Goal: Task Accomplishment & Management: Use online tool/utility

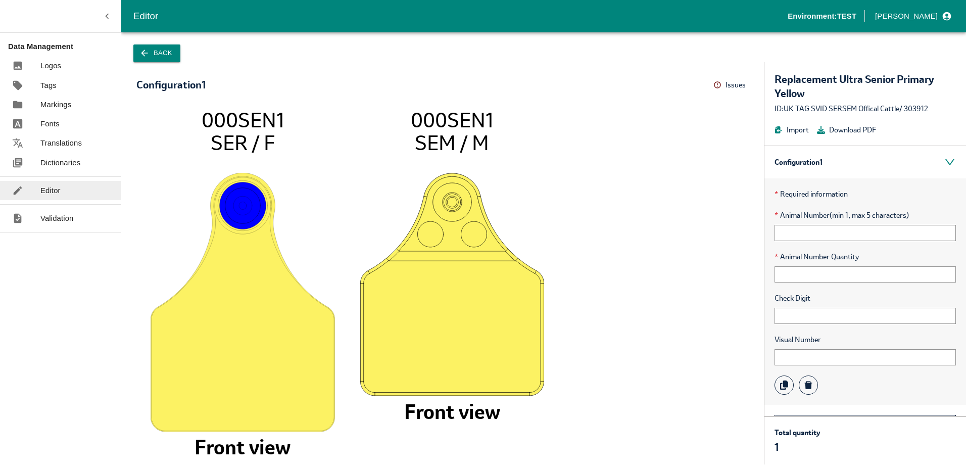
click at [716, 84] on icon at bounding box center [717, 85] width 8 height 8
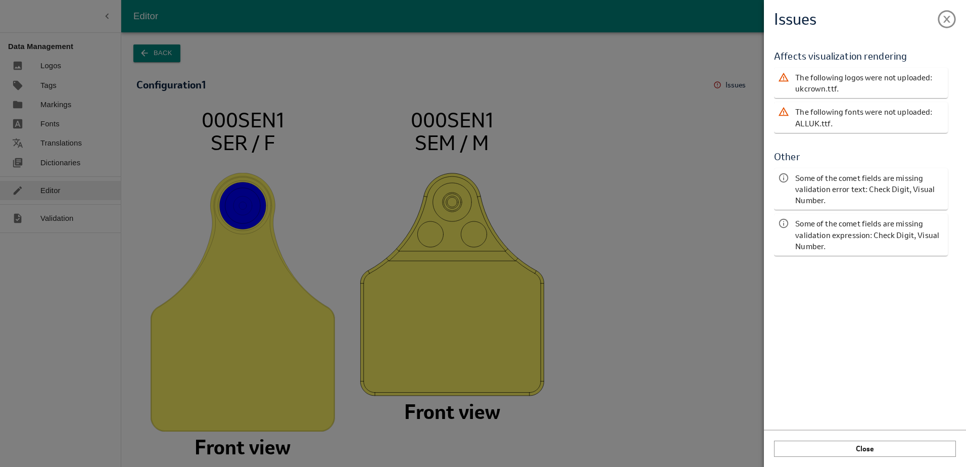
drag, startPoint x: 394, startPoint y: 107, endPoint x: 404, endPoint y: 105, distance: 9.8
click at [404, 105] on div "Issues Validation Report Affects visualization rendering The following logos we…" at bounding box center [483, 233] width 966 height 467
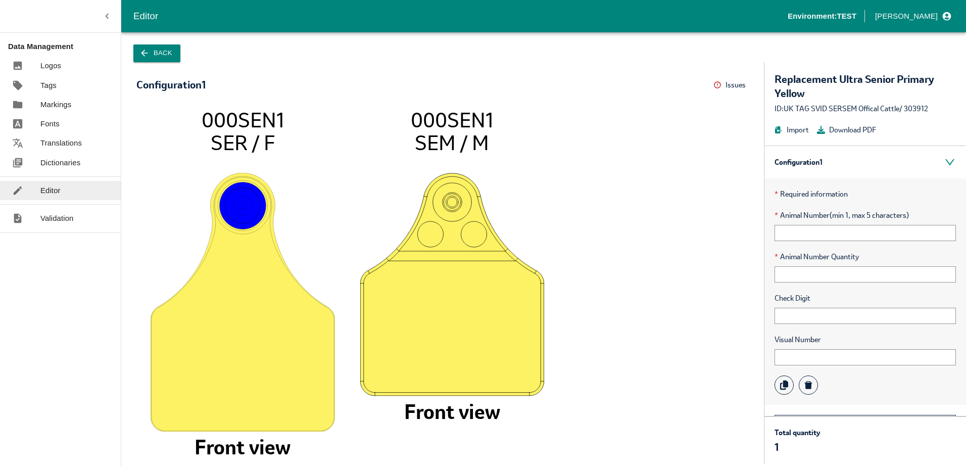
click at [53, 121] on p "Fonts" at bounding box center [49, 123] width 19 height 11
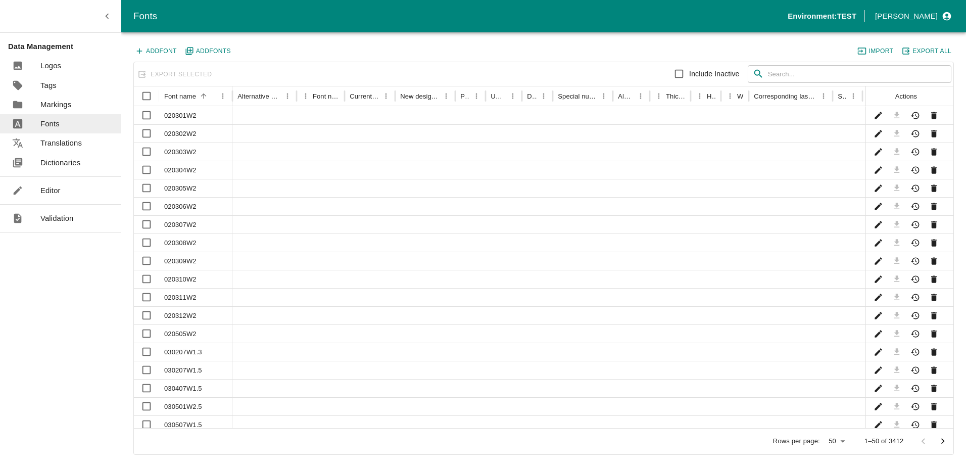
click at [802, 80] on input "text" at bounding box center [859, 74] width 183 height 18
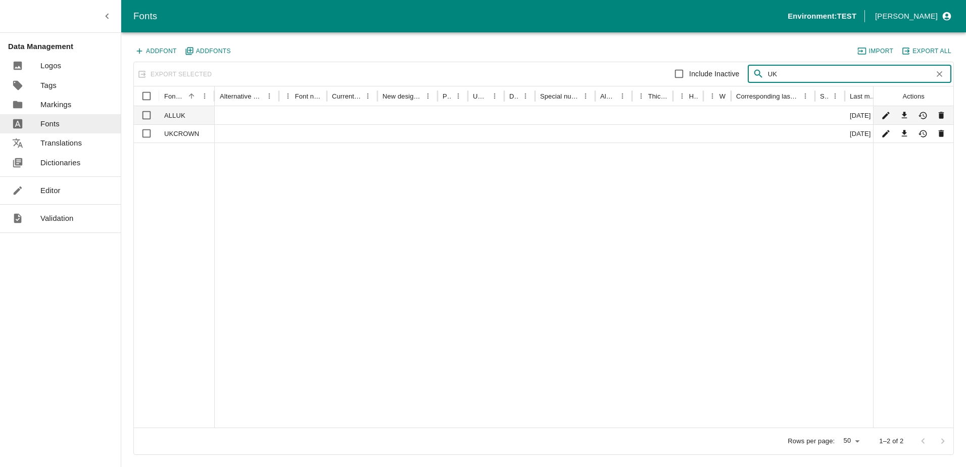
type input "UK"
click at [145, 116] on input "Select row" at bounding box center [146, 115] width 20 height 20
checkbox input "true"
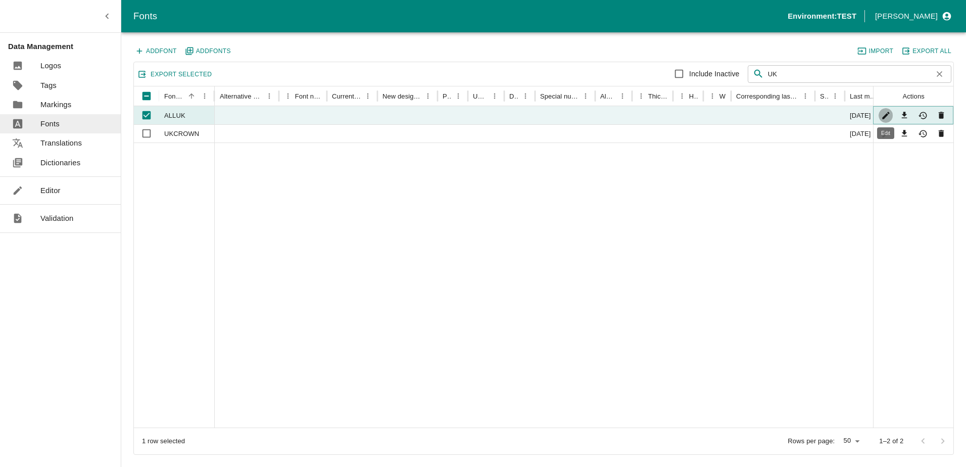
click at [882, 116] on icon "Edit" at bounding box center [886, 116] width 10 height 10
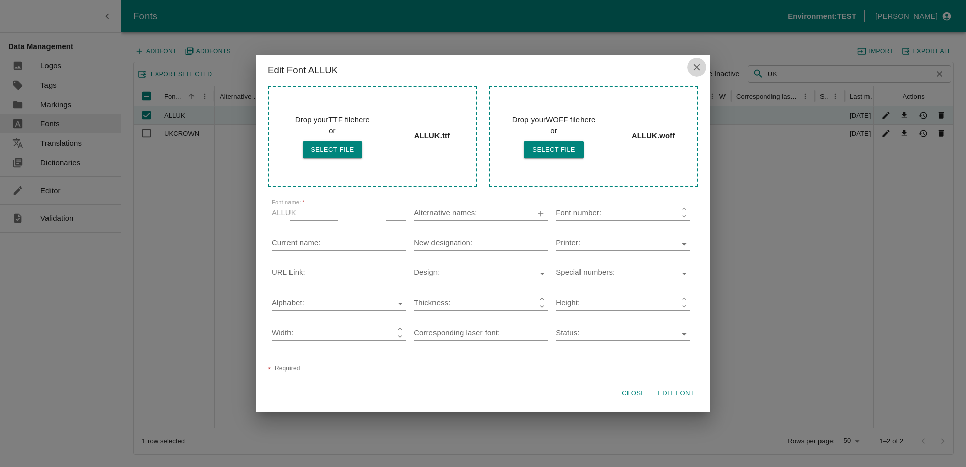
click at [699, 71] on icon "close" at bounding box center [696, 67] width 11 height 11
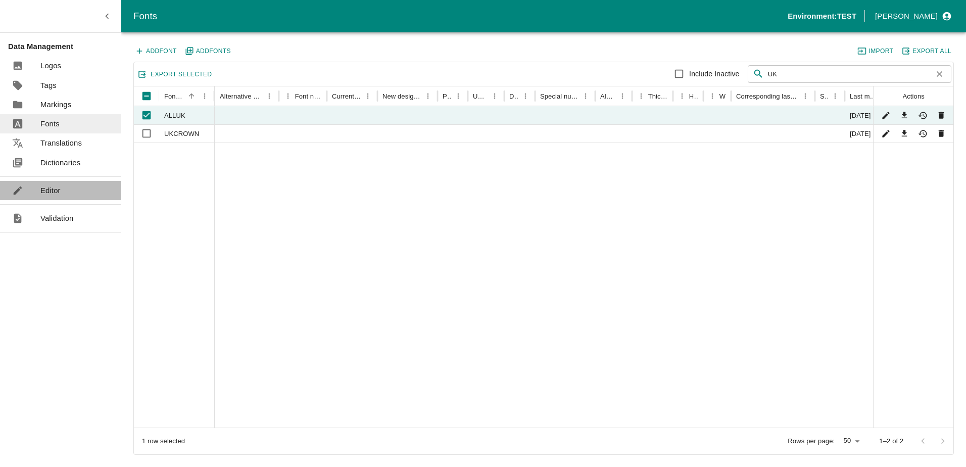
click at [56, 190] on p "Editor" at bounding box center [50, 190] width 20 height 11
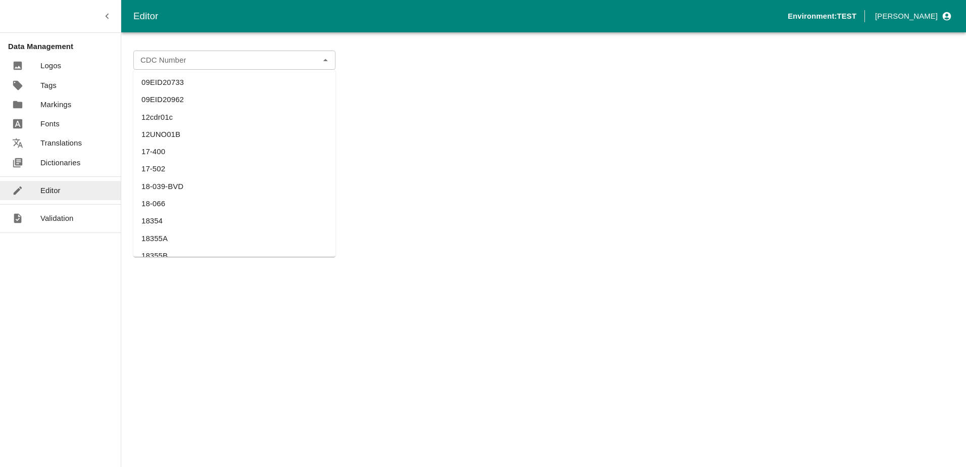
click at [201, 68] on div "CDC Number" at bounding box center [234, 60] width 202 height 19
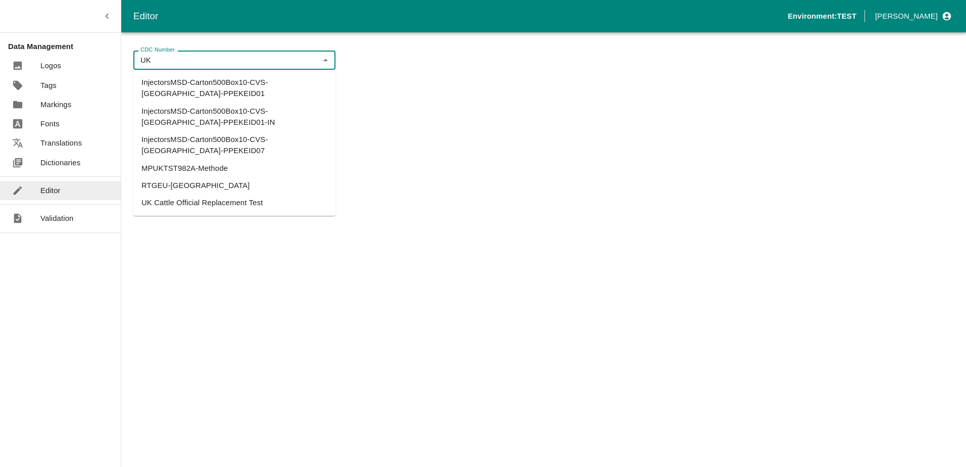
click at [218, 194] on li "UK Cattle Official Replacement Test" at bounding box center [234, 202] width 202 height 17
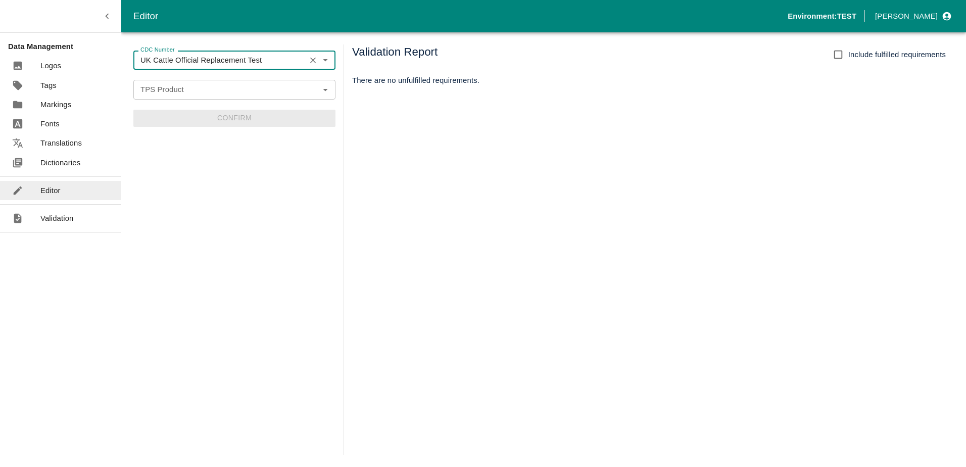
type input "UK Cattle Official Replacement Test"
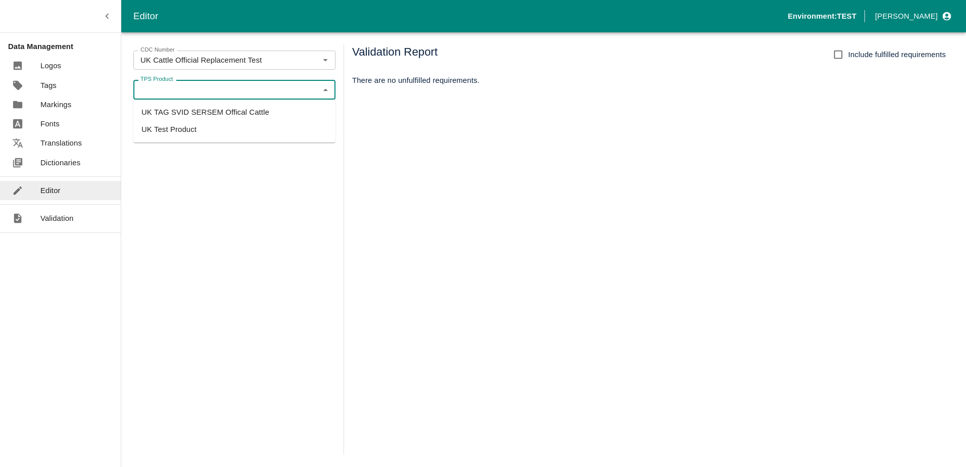
click at [206, 92] on input "TPS Product" at bounding box center [225, 89] width 179 height 13
click at [211, 119] on li "UK TAG SVID SERSEM Offical Cattle" at bounding box center [234, 112] width 202 height 17
type input "UK TAG SVID SERSEM Offical Cattle"
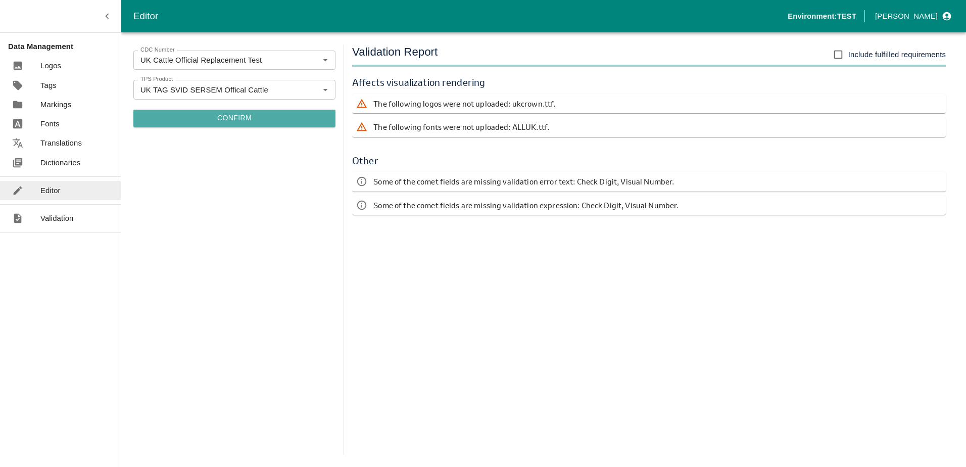
click at [257, 121] on button "Confirm" at bounding box center [234, 118] width 202 height 17
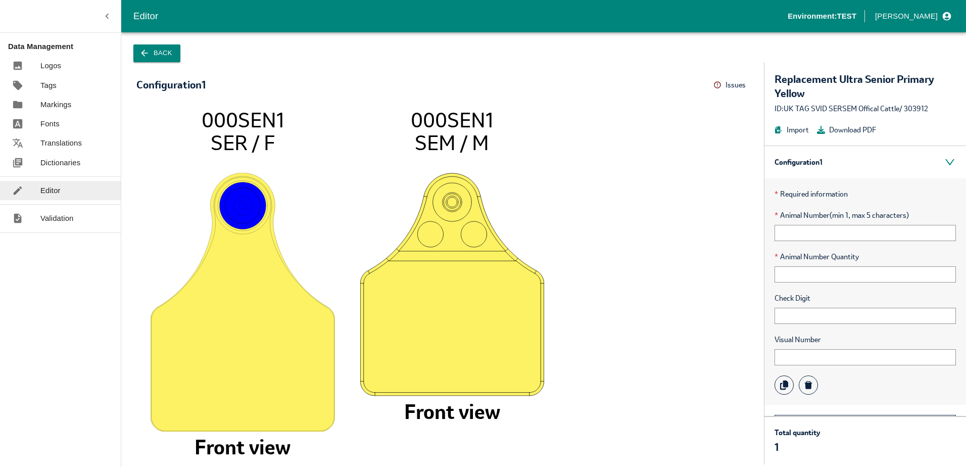
click at [721, 87] on icon at bounding box center [717, 85] width 8 height 8
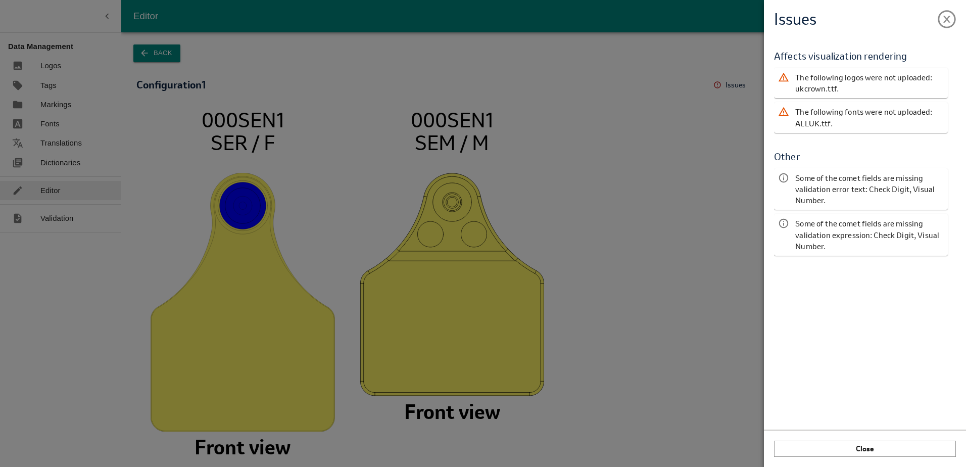
click at [571, 185] on div "Issues Validation Report Affects visualization rendering The following logos we…" at bounding box center [483, 233] width 966 height 467
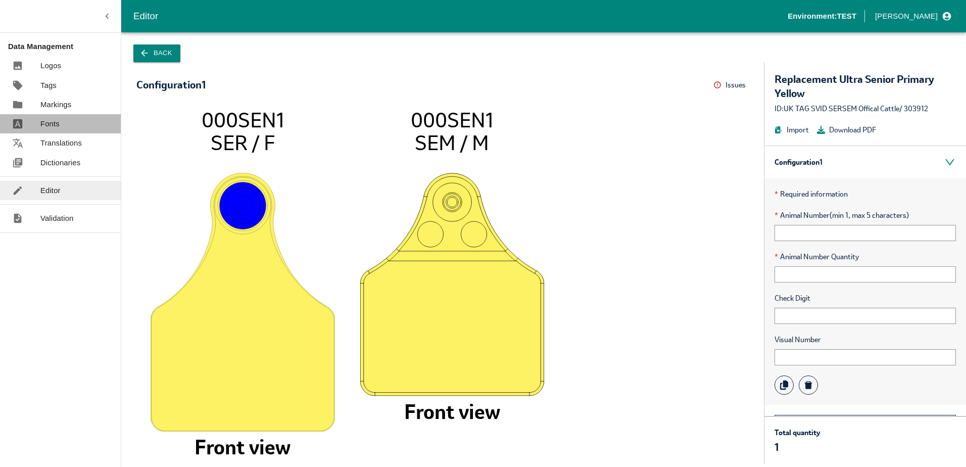
click at [49, 124] on p "Fonts" at bounding box center [49, 123] width 19 height 11
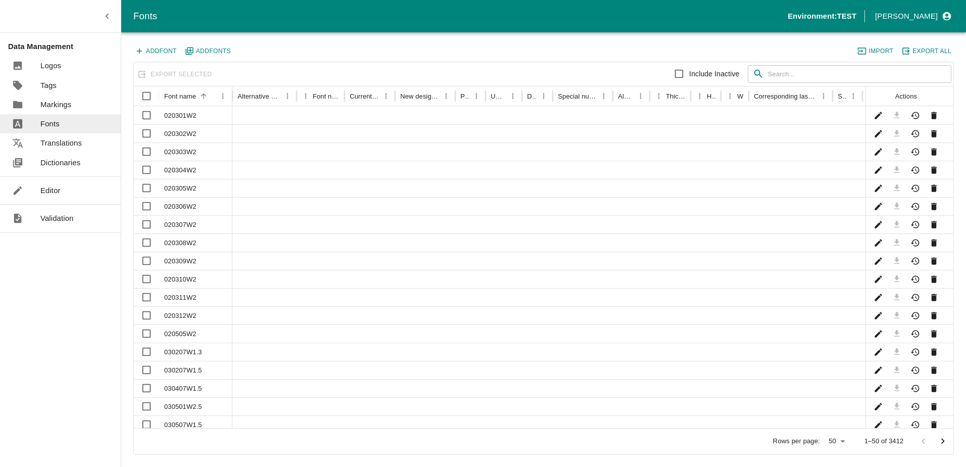
click at [772, 69] on input "text" at bounding box center [859, 74] width 183 height 18
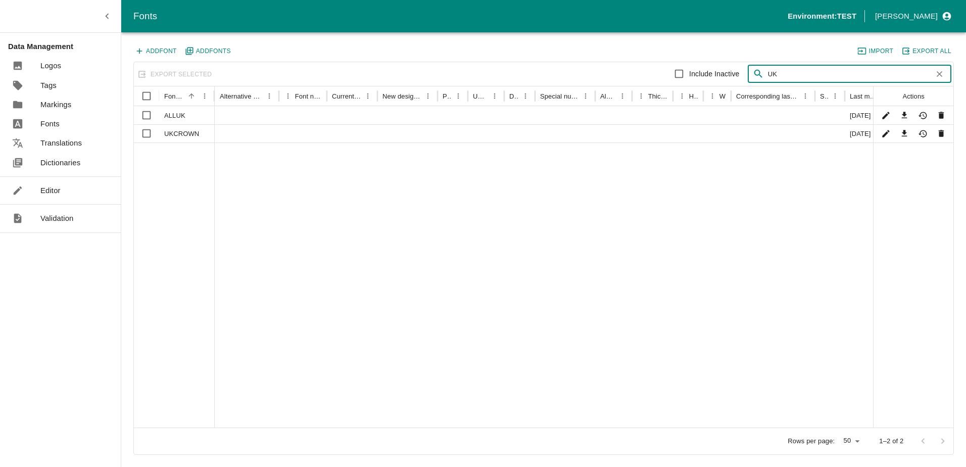
type input "UK"
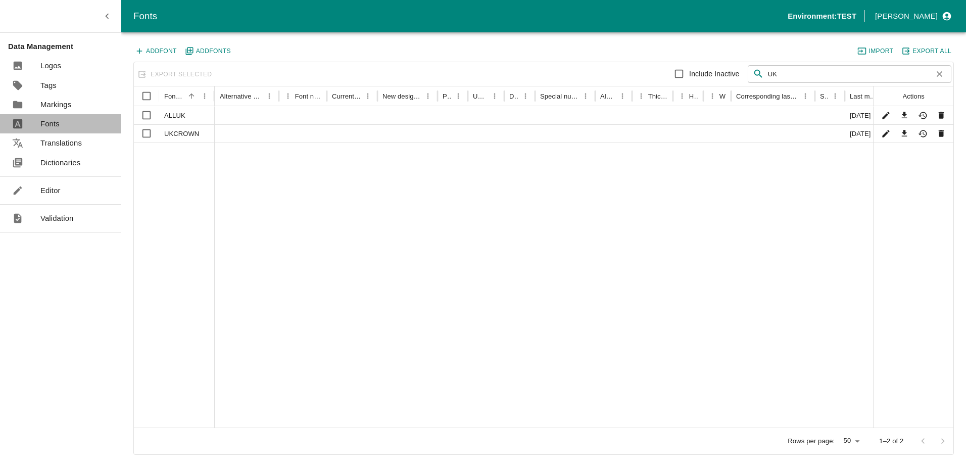
click at [72, 120] on div "Fonts" at bounding box center [60, 123] width 121 height 19
click at [50, 141] on p "Translations" at bounding box center [60, 142] width 41 height 11
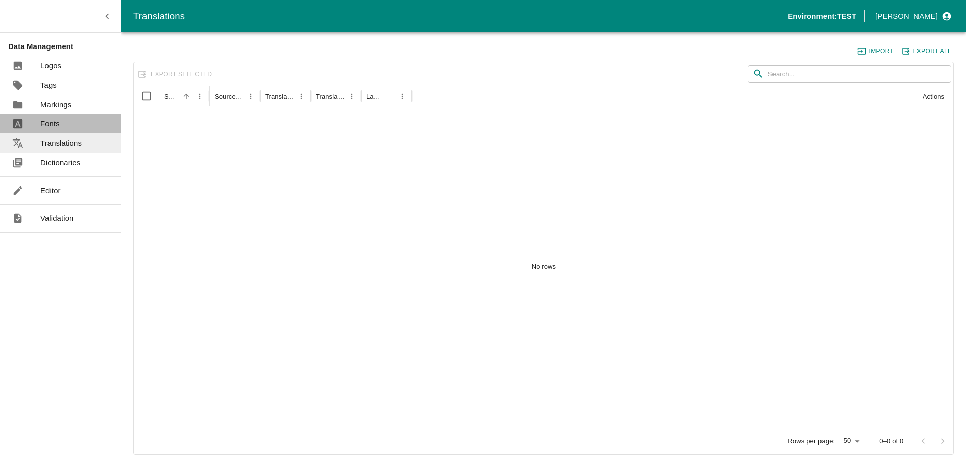
click at [49, 131] on link "Fonts" at bounding box center [60, 123] width 121 height 19
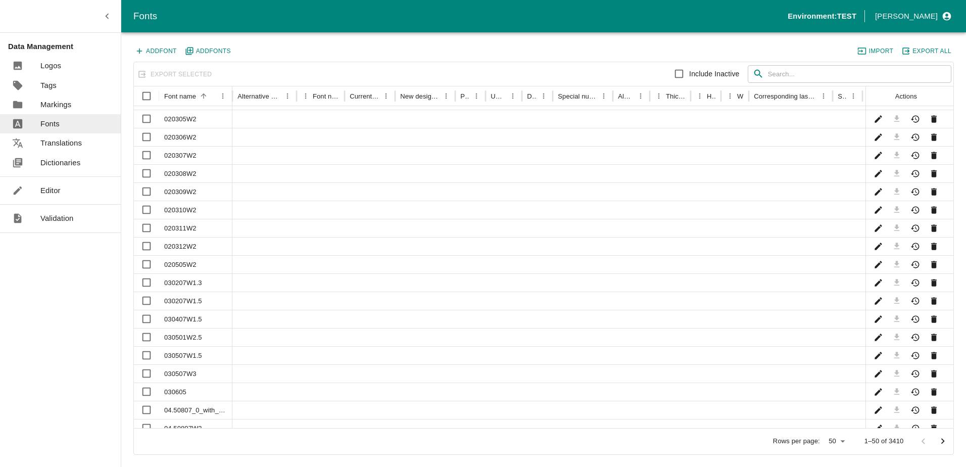
scroll to position [65, 0]
click at [189, 302] on div "030207W1.5" at bounding box center [195, 299] width 73 height 18
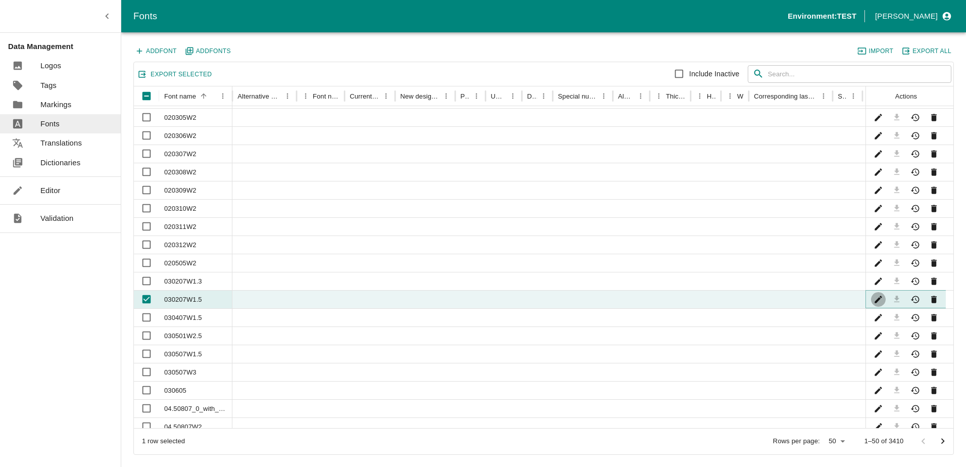
click at [871, 301] on button "Edit" at bounding box center [878, 299] width 15 height 15
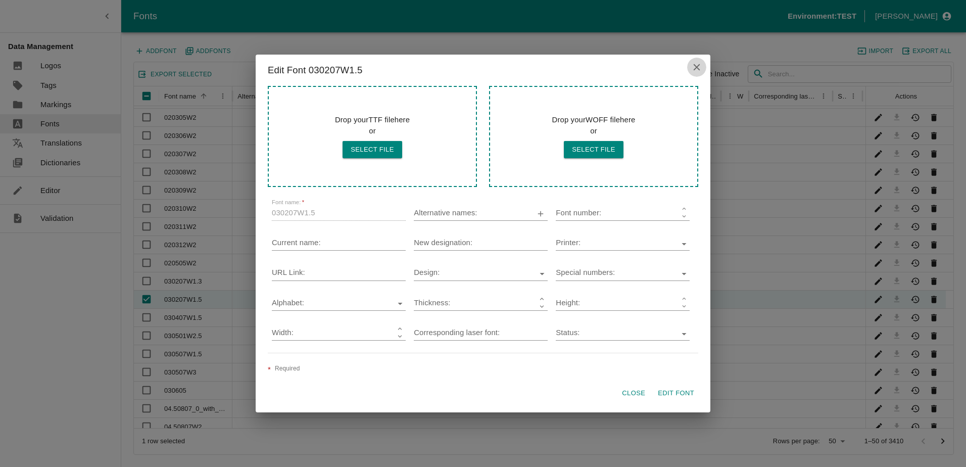
click at [695, 68] on icon "close" at bounding box center [696, 67] width 7 height 7
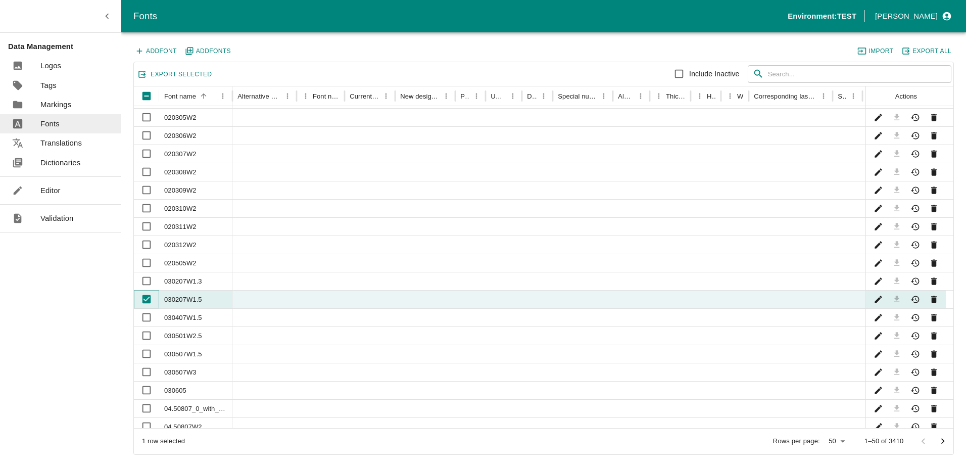
click at [143, 303] on input "Unselect row" at bounding box center [146, 299] width 20 height 20
checkbox input "false"
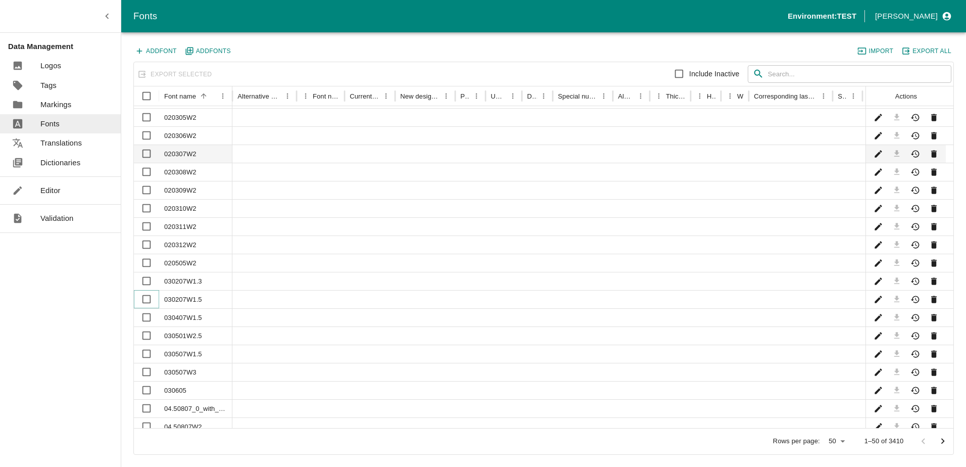
scroll to position [0, 0]
click at [171, 114] on div "020301W2" at bounding box center [195, 115] width 73 height 18
checkbox input "true"
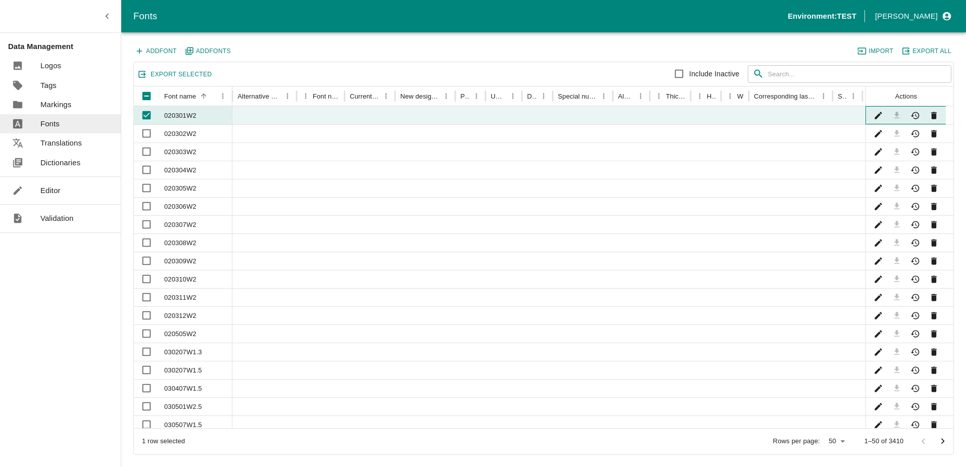
click at [870, 114] on div at bounding box center [905, 115] width 80 height 18
click at [874, 115] on icon "Edit" at bounding box center [878, 116] width 10 height 10
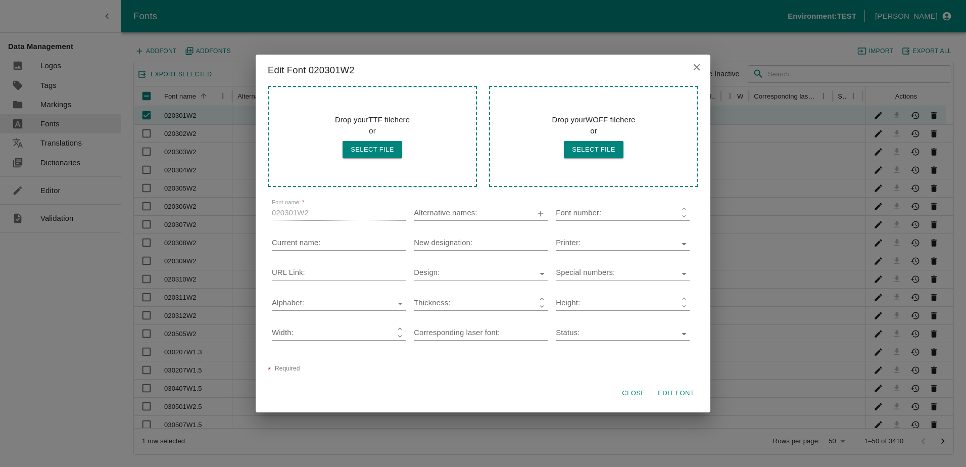
click at [696, 66] on icon "close" at bounding box center [696, 67] width 7 height 7
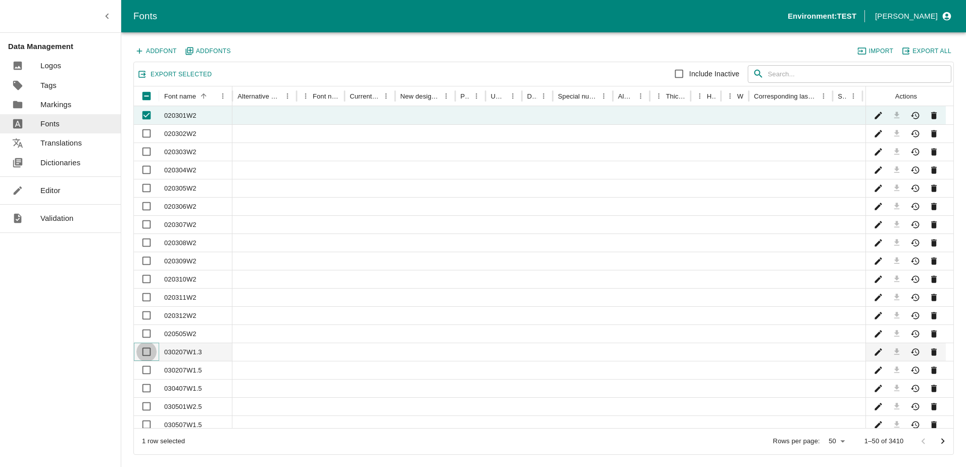
click at [154, 354] on input "Select row" at bounding box center [146, 351] width 20 height 20
checkbox input "true"
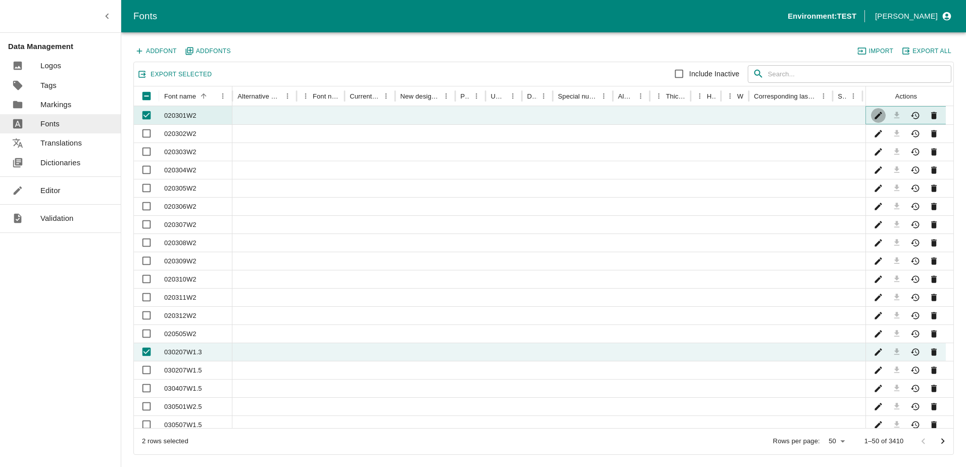
click at [879, 114] on icon "Edit" at bounding box center [877, 115] width 7 height 7
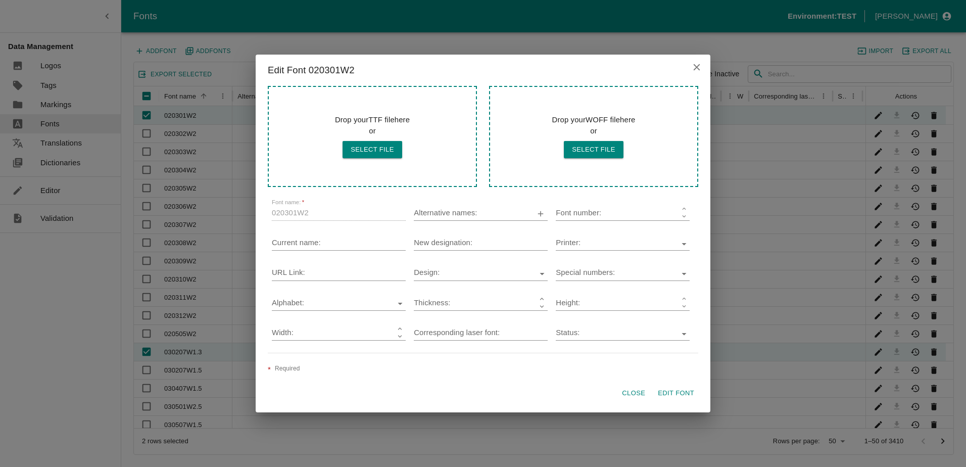
click at [696, 70] on icon "close" at bounding box center [696, 67] width 11 height 11
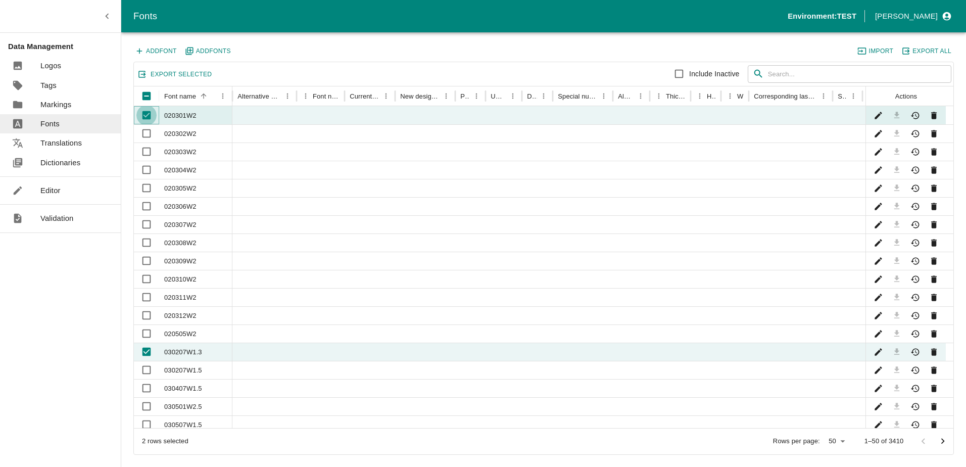
click at [149, 113] on input "Unselect row" at bounding box center [146, 115] width 20 height 20
checkbox input "false"
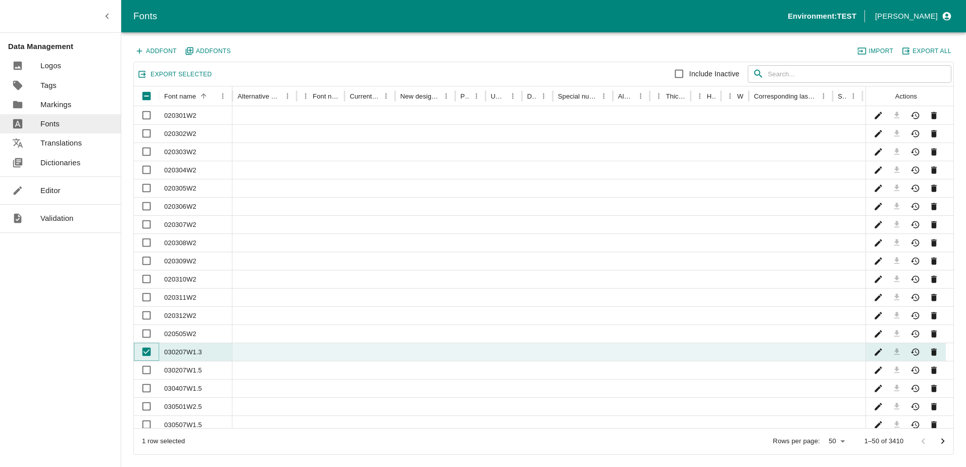
click at [152, 351] on input "Unselect row" at bounding box center [146, 351] width 20 height 20
checkbox input "false"
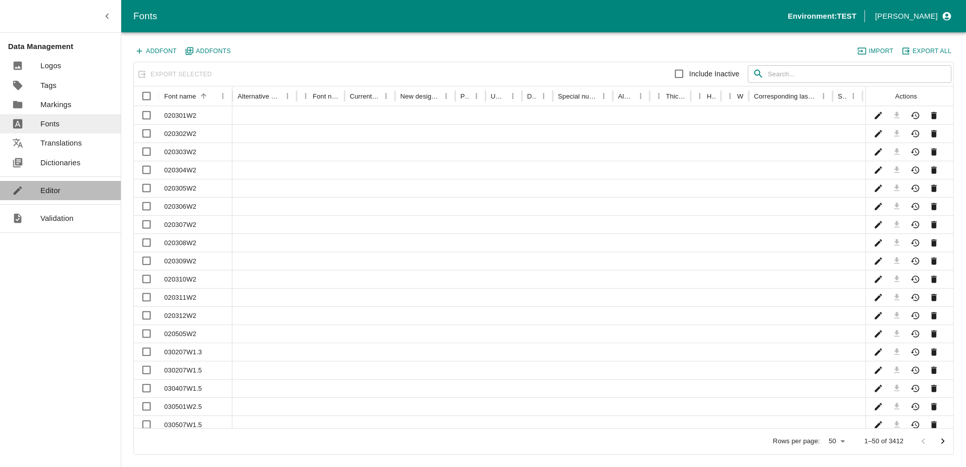
click at [56, 192] on p "Editor" at bounding box center [50, 190] width 20 height 11
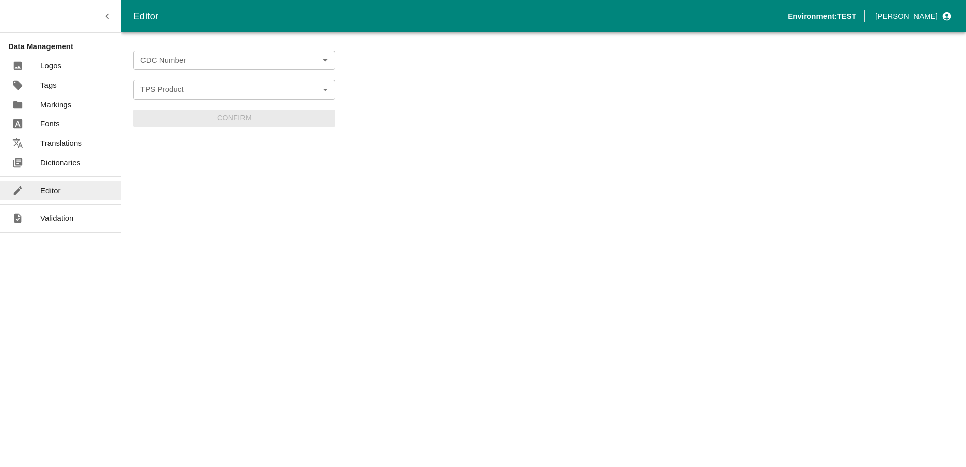
click at [174, 62] on input "CDC Number" at bounding box center [225, 60] width 179 height 13
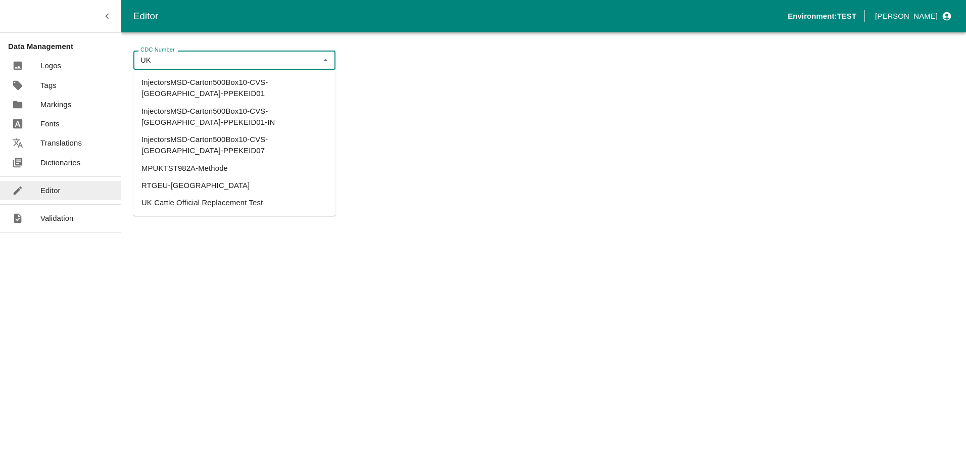
click at [200, 194] on li "UK Cattle Official Replacement Test" at bounding box center [234, 202] width 202 height 17
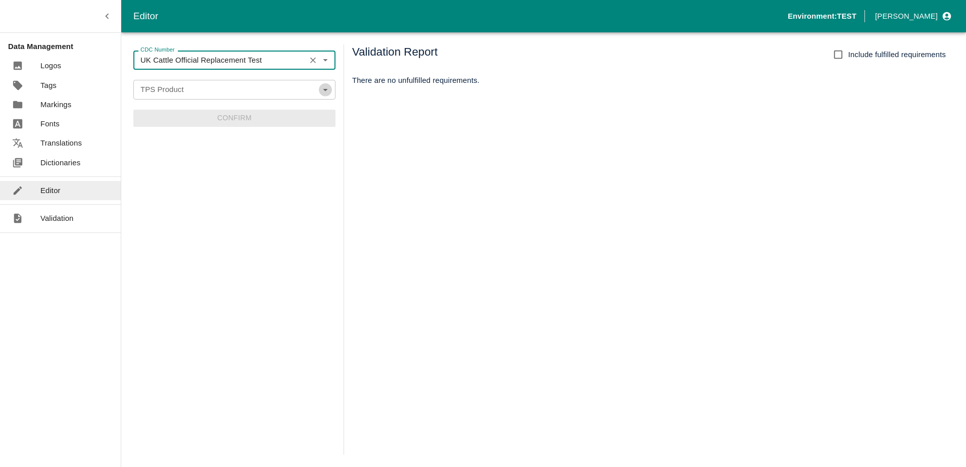
click at [319, 92] on button "Open" at bounding box center [325, 89] width 13 height 13
type input "UK Cattle Official Replacement Test"
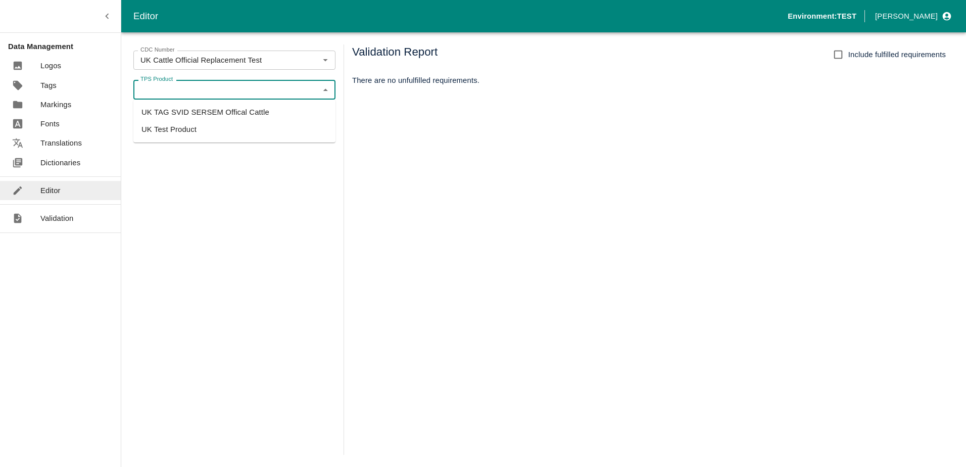
click at [193, 128] on li "UK Test Product" at bounding box center [234, 129] width 202 height 17
type input "UK Test Product"
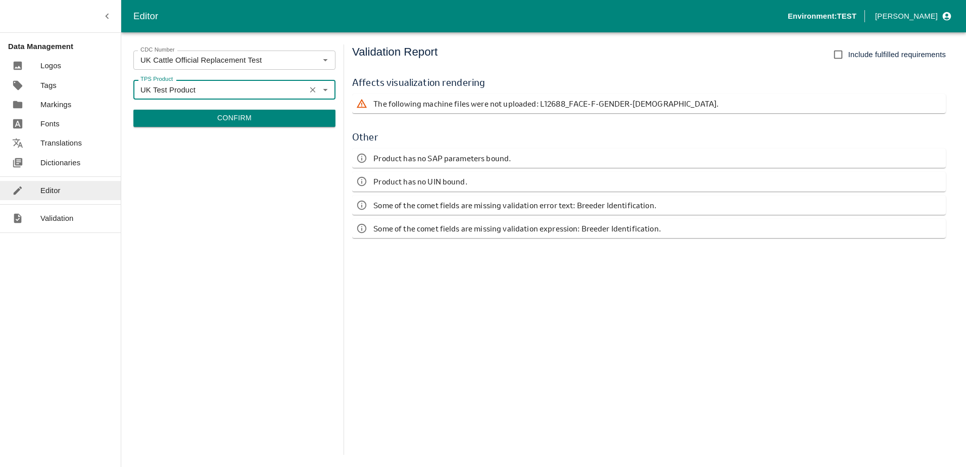
click at [240, 115] on button "Confirm" at bounding box center [234, 118] width 202 height 17
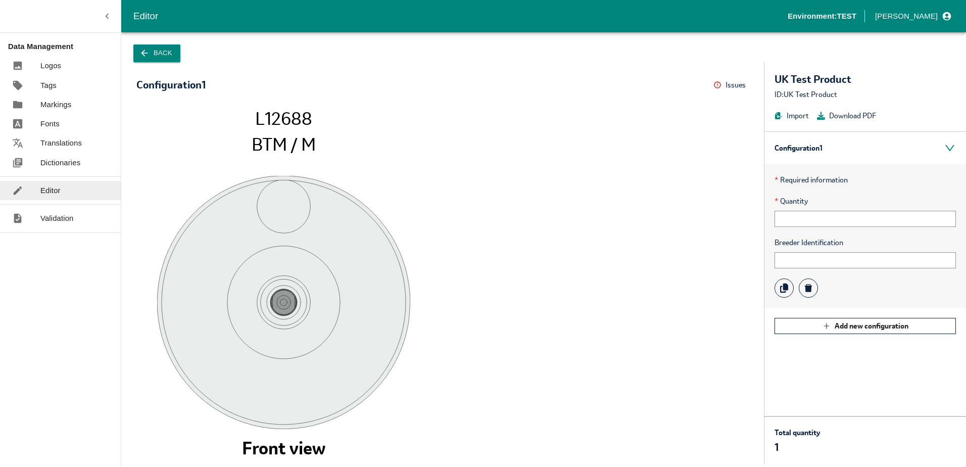
click at [156, 55] on button "Back" at bounding box center [156, 53] width 47 height 18
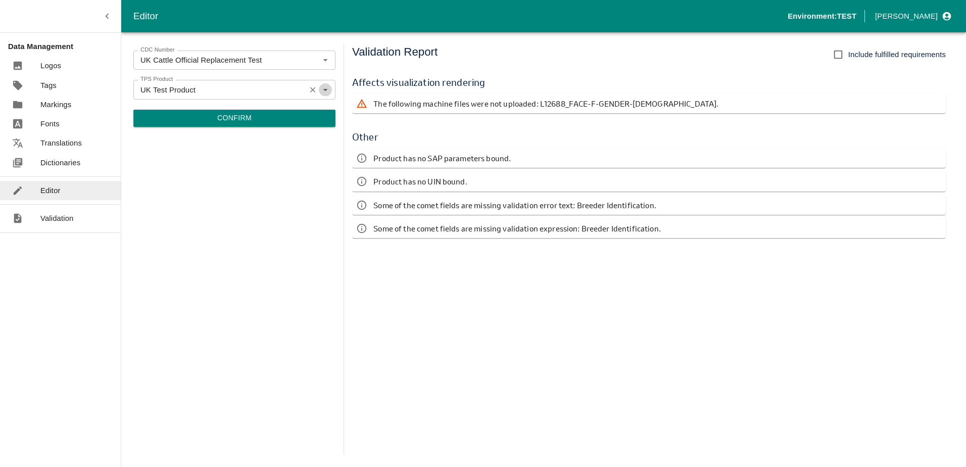
click at [329, 87] on icon "Open" at bounding box center [325, 89] width 11 height 11
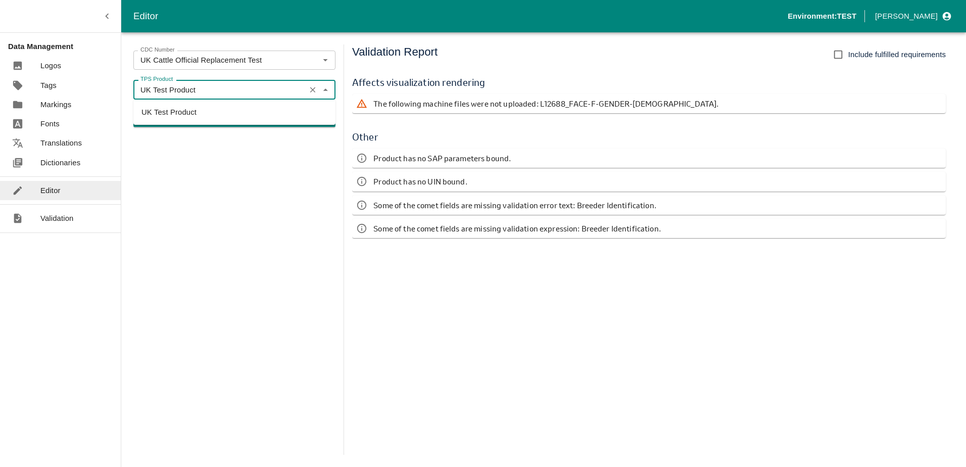
click at [310, 87] on icon "Clear" at bounding box center [313, 90] width 10 height 10
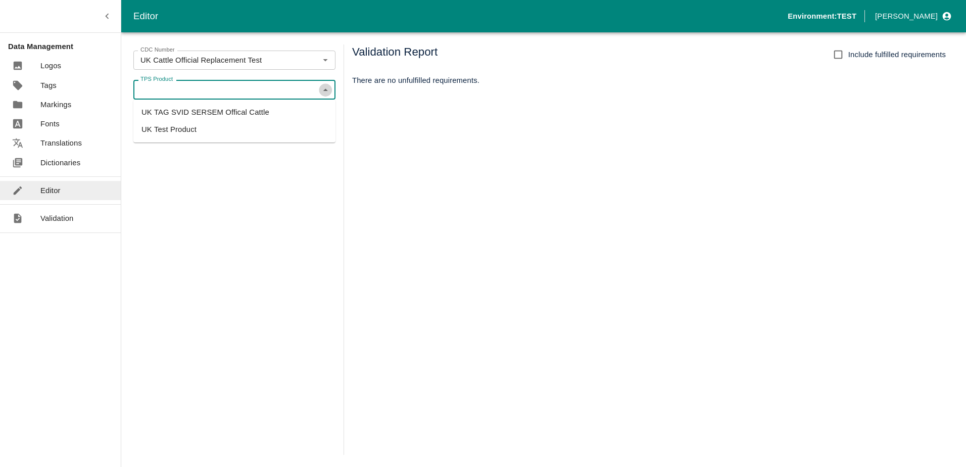
click at [328, 91] on icon "Close" at bounding box center [325, 89] width 11 height 11
click at [328, 91] on icon "Open" at bounding box center [325, 89] width 11 height 11
click at [274, 109] on li "UK TAG SVID SERSEM Offical Cattle" at bounding box center [234, 112] width 202 height 17
type input "UK TAG SVID SERSEM Offical Cattle"
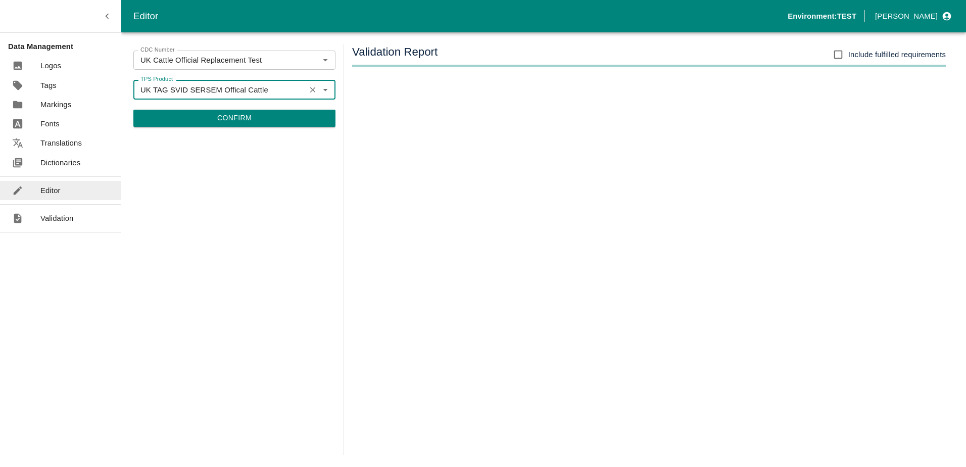
click at [250, 124] on button "Confirm" at bounding box center [234, 118] width 202 height 17
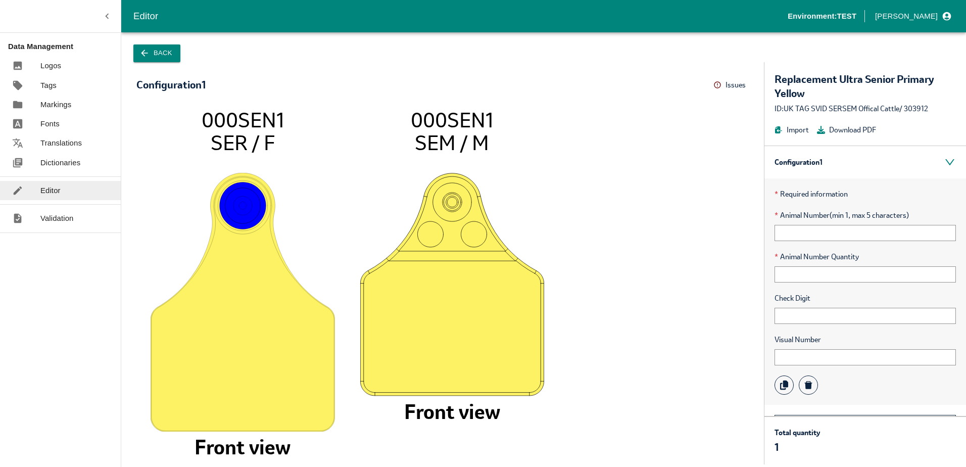
click at [716, 87] on icon at bounding box center [717, 85] width 8 height 8
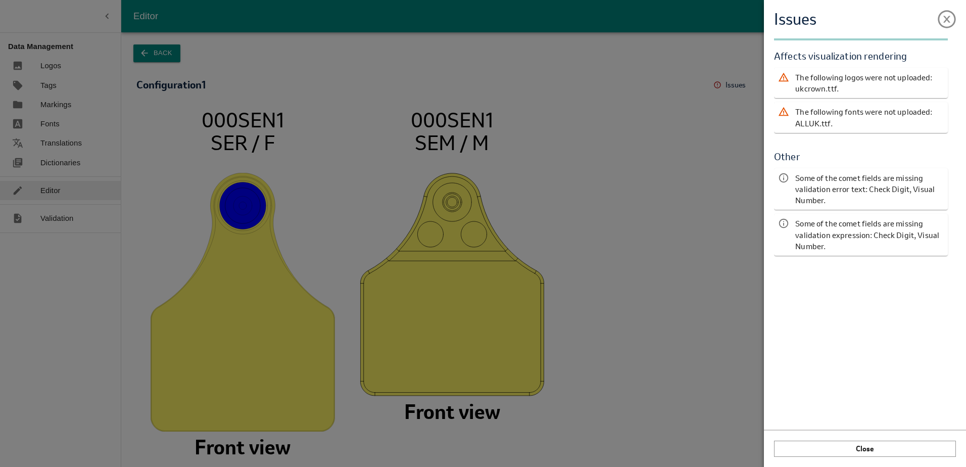
click at [652, 177] on div "Issues Validation Report Affects visualization rendering The following logos we…" at bounding box center [483, 233] width 966 height 467
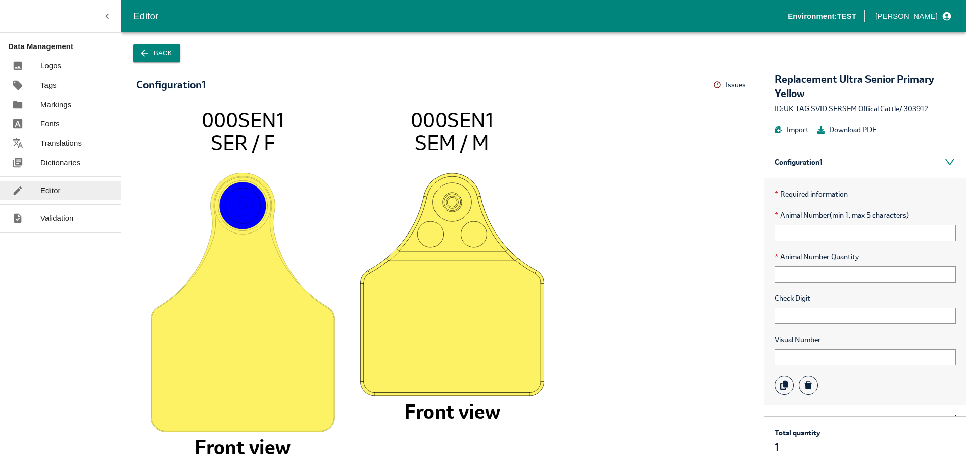
click at [722, 85] on button "Issues" at bounding box center [730, 85] width 35 height 16
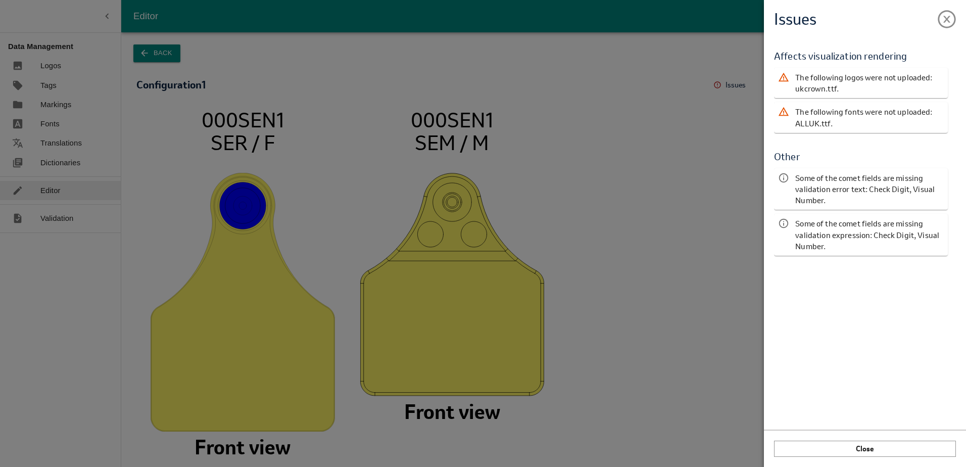
click at [601, 152] on div "Issues Validation Report Affects visualization rendering The following logos we…" at bounding box center [483, 233] width 966 height 467
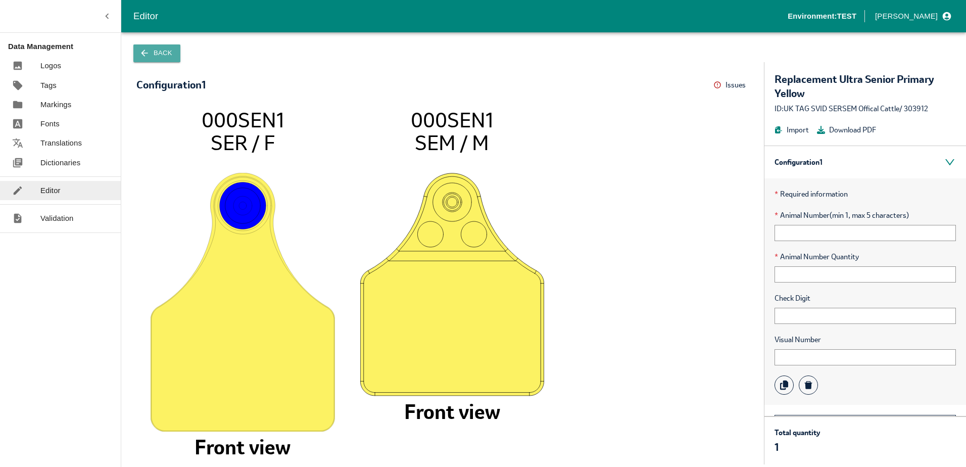
click at [145, 47] on button "Back" at bounding box center [156, 53] width 47 height 18
click at [140, 55] on icon "button" at bounding box center [144, 53] width 10 height 10
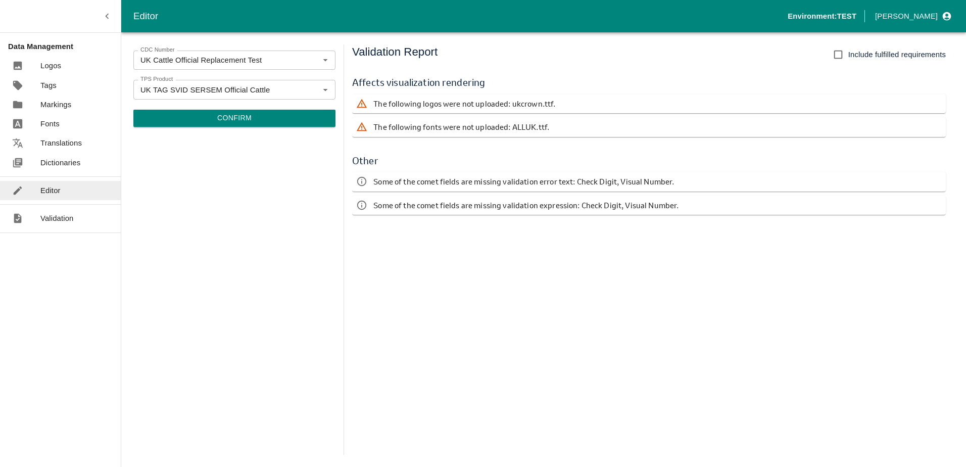
click at [184, 112] on button "Confirm" at bounding box center [234, 118] width 202 height 17
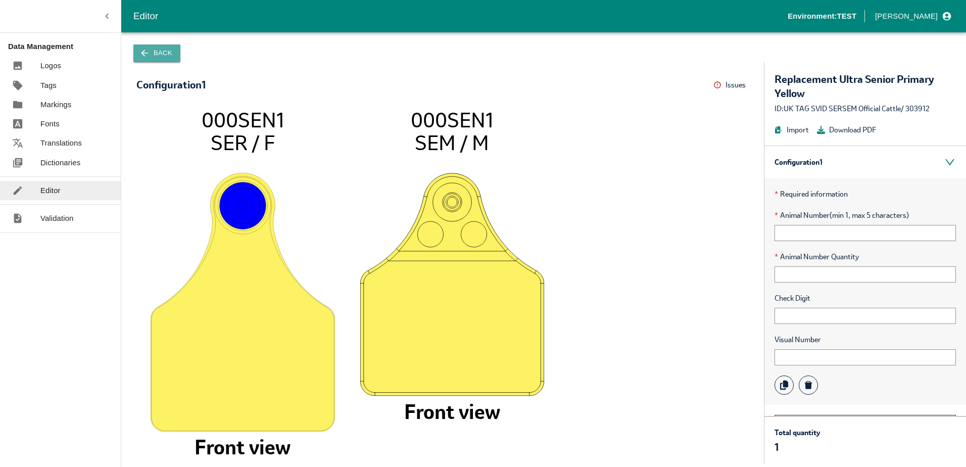
click at [173, 55] on button "Back" at bounding box center [156, 53] width 47 height 18
